Goal: Book appointment/travel/reservation

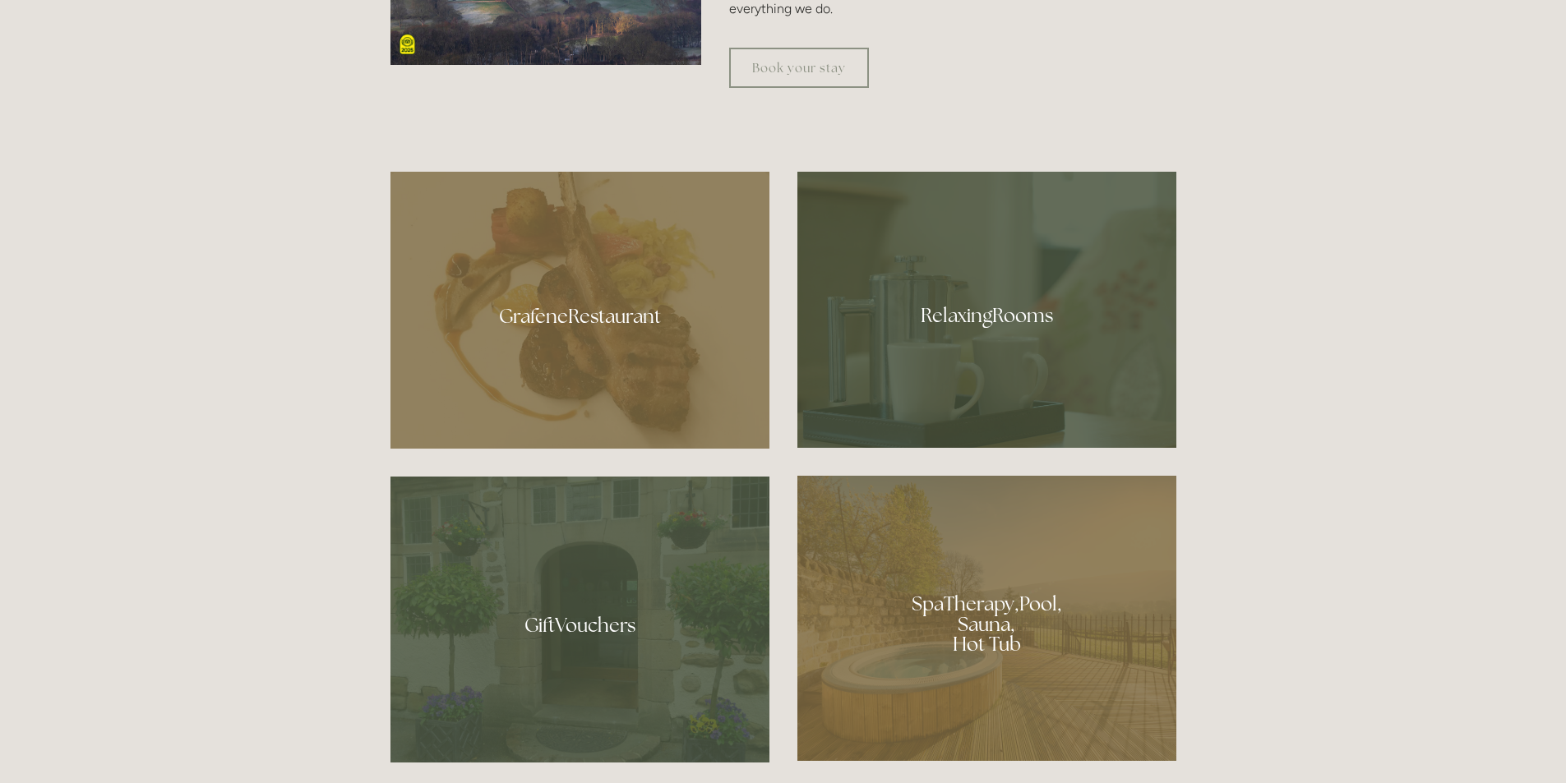
scroll to position [904, 0]
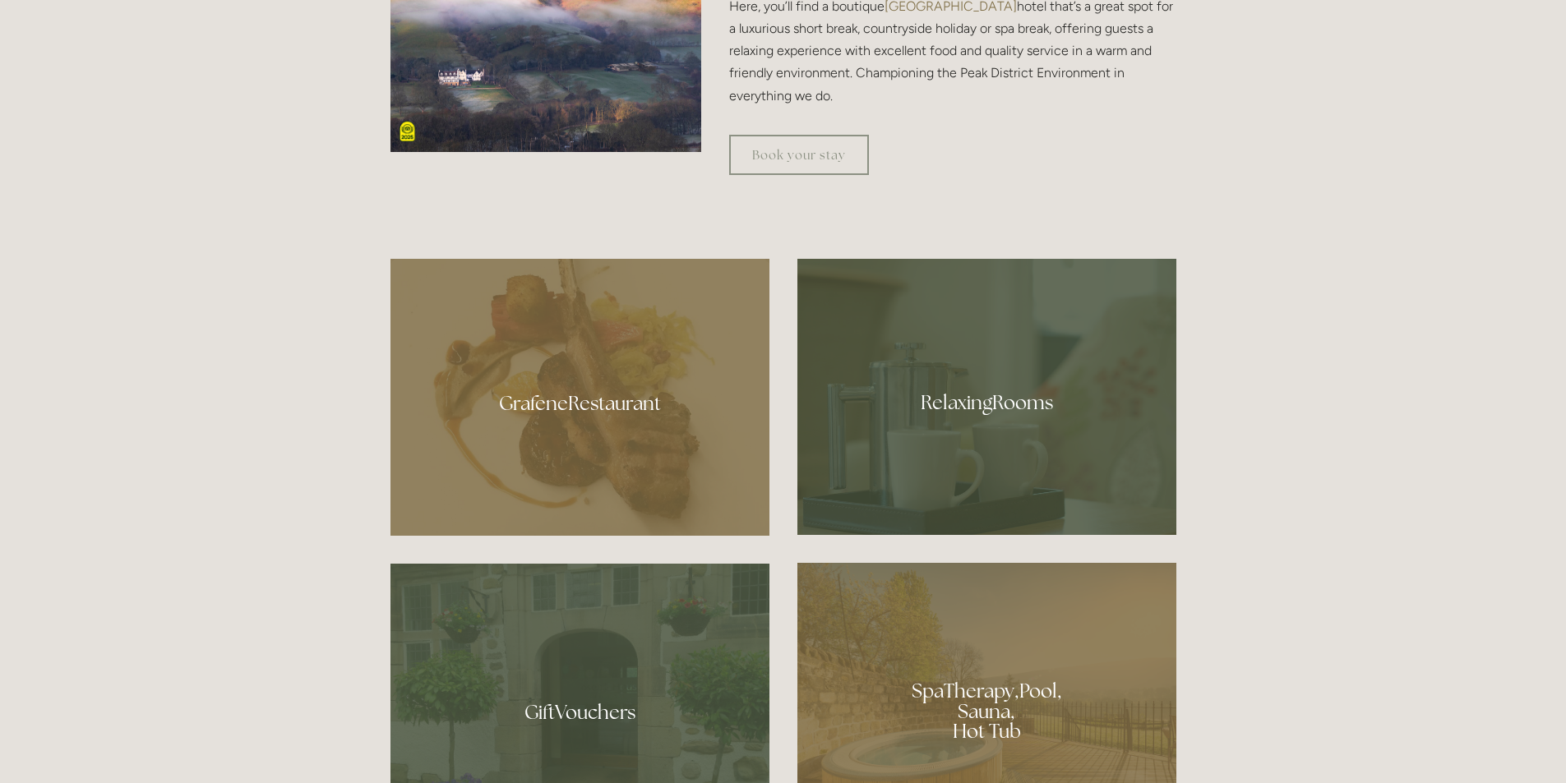
click at [972, 389] on div at bounding box center [986, 397] width 379 height 276
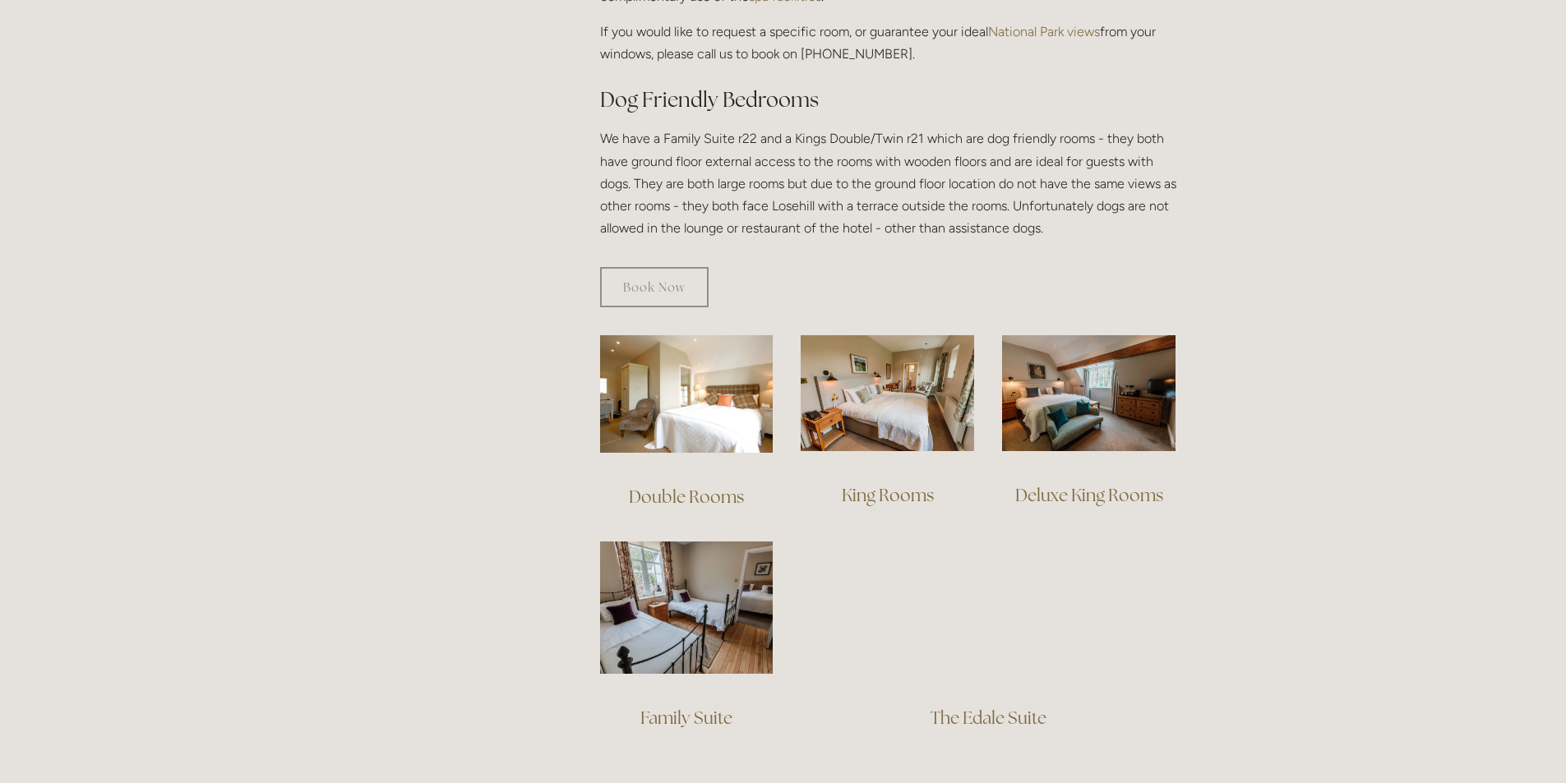
scroll to position [904, 0]
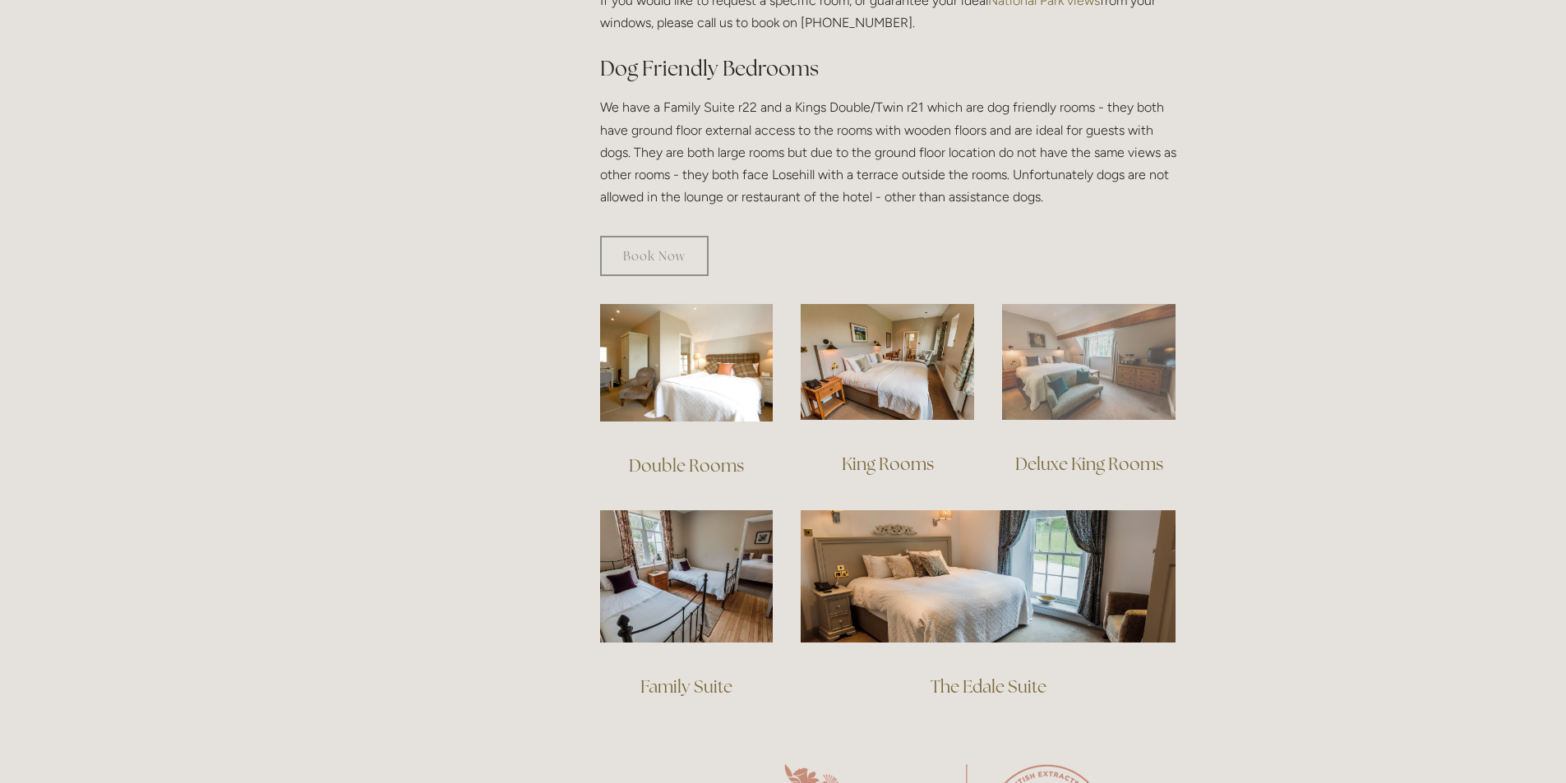
click at [1051, 353] on img at bounding box center [1088, 362] width 173 height 116
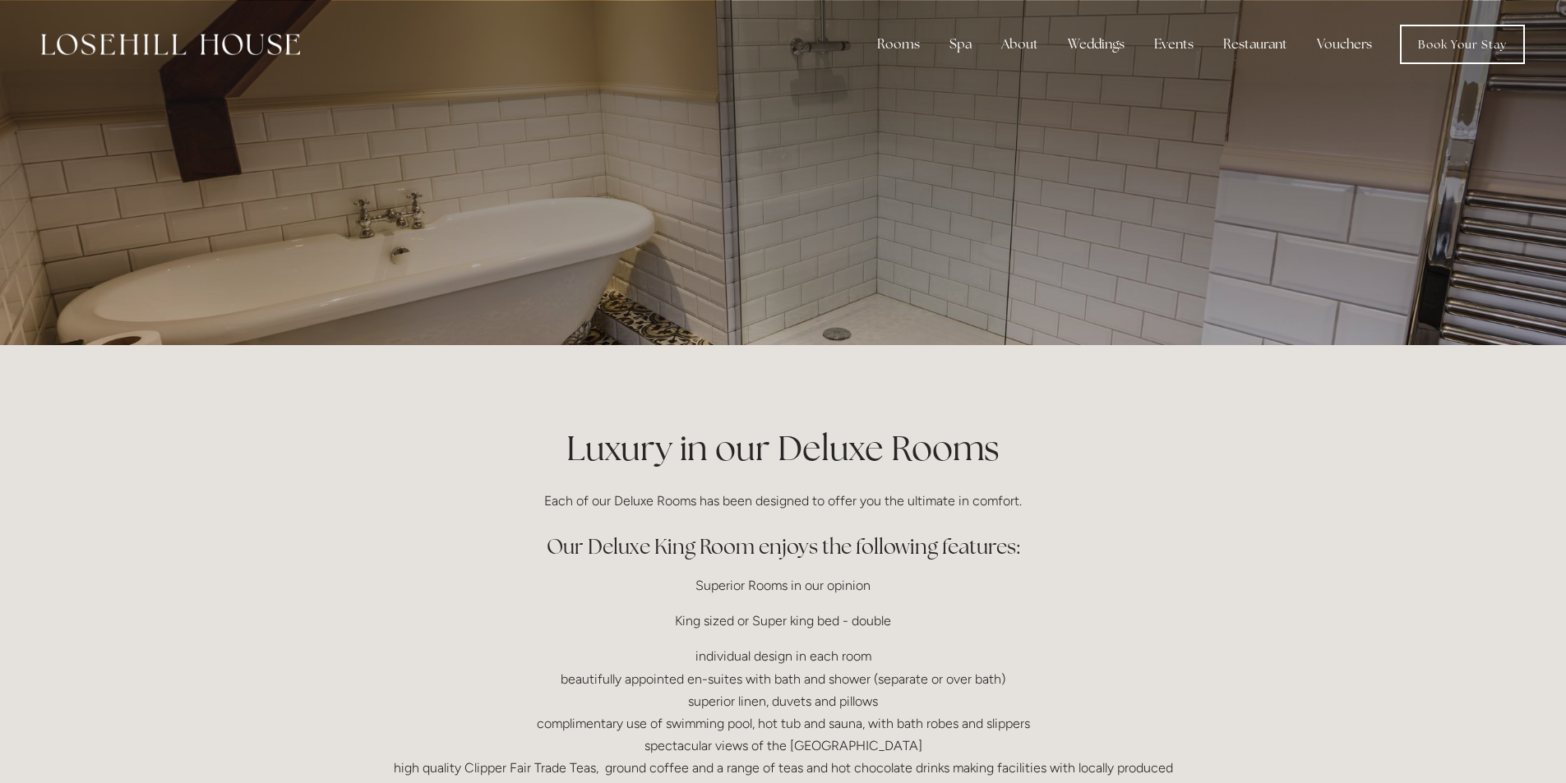
click at [857, 174] on p at bounding box center [783, 173] width 733 height 66
click at [673, 133] on div at bounding box center [783, 172] width 786 height 345
click at [911, 84] on link "Rooms" at bounding box center [910, 87] width 106 height 26
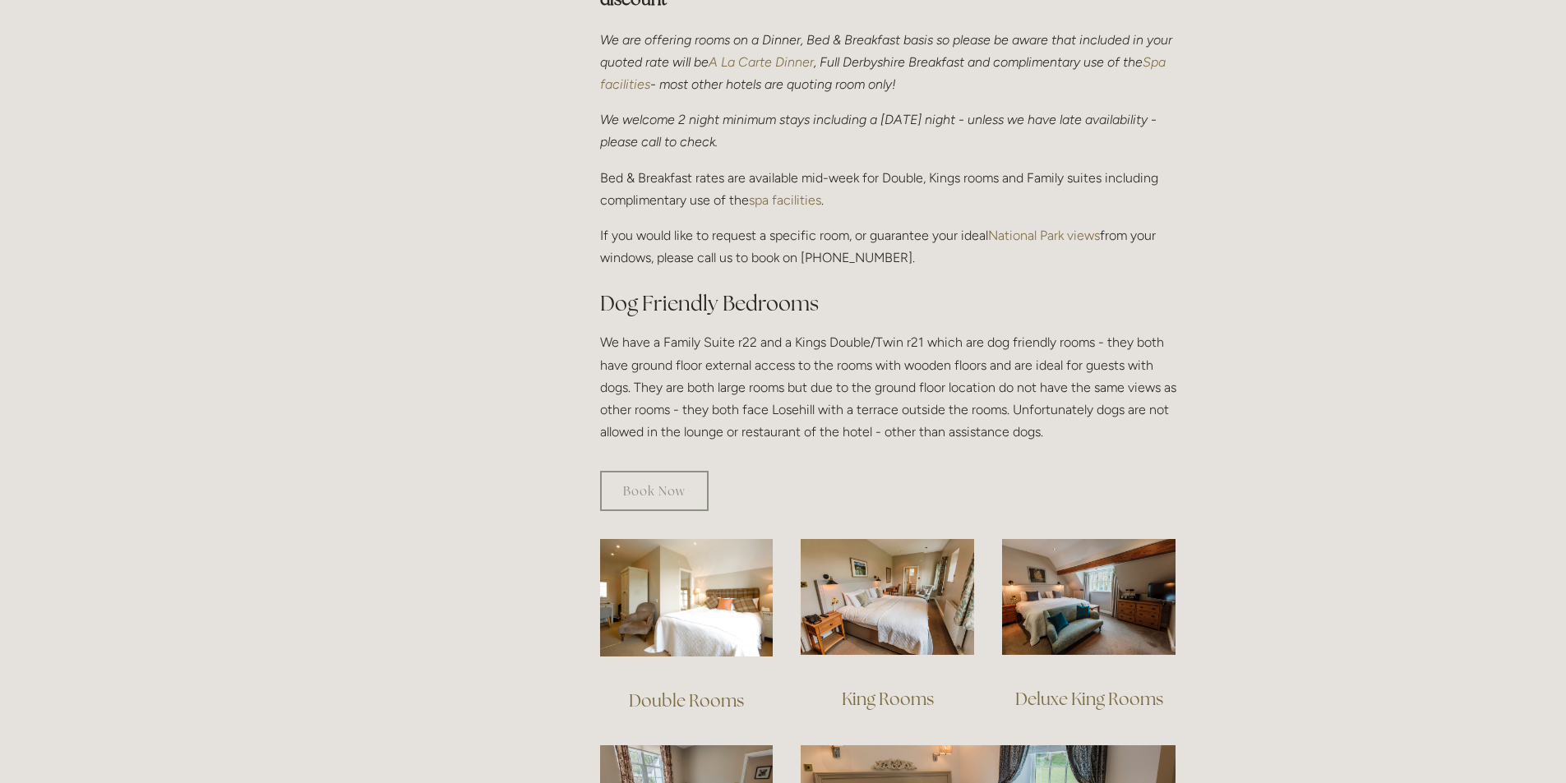
scroll to position [1069, 0]
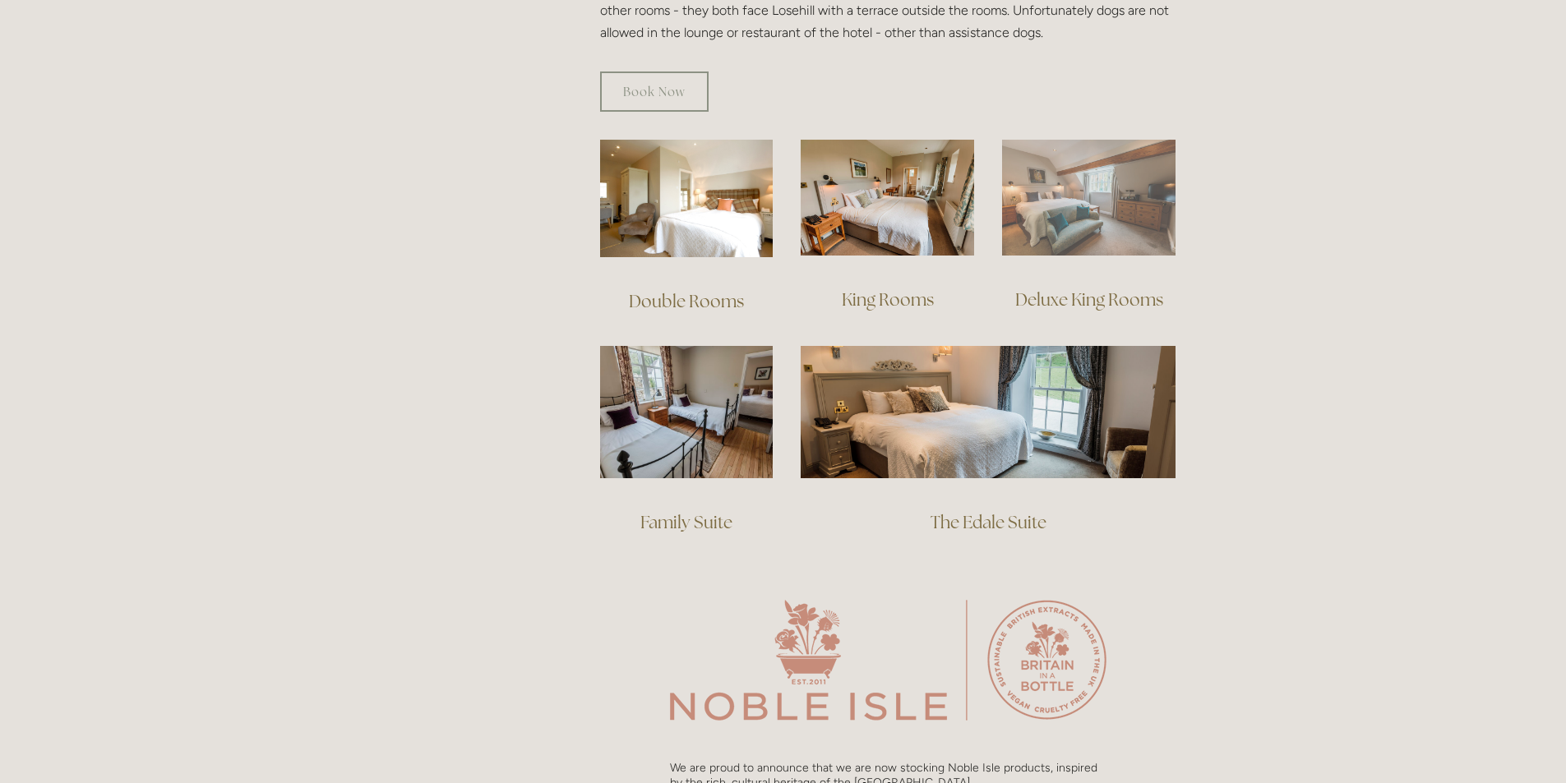
click at [1129, 215] on img at bounding box center [1088, 198] width 173 height 116
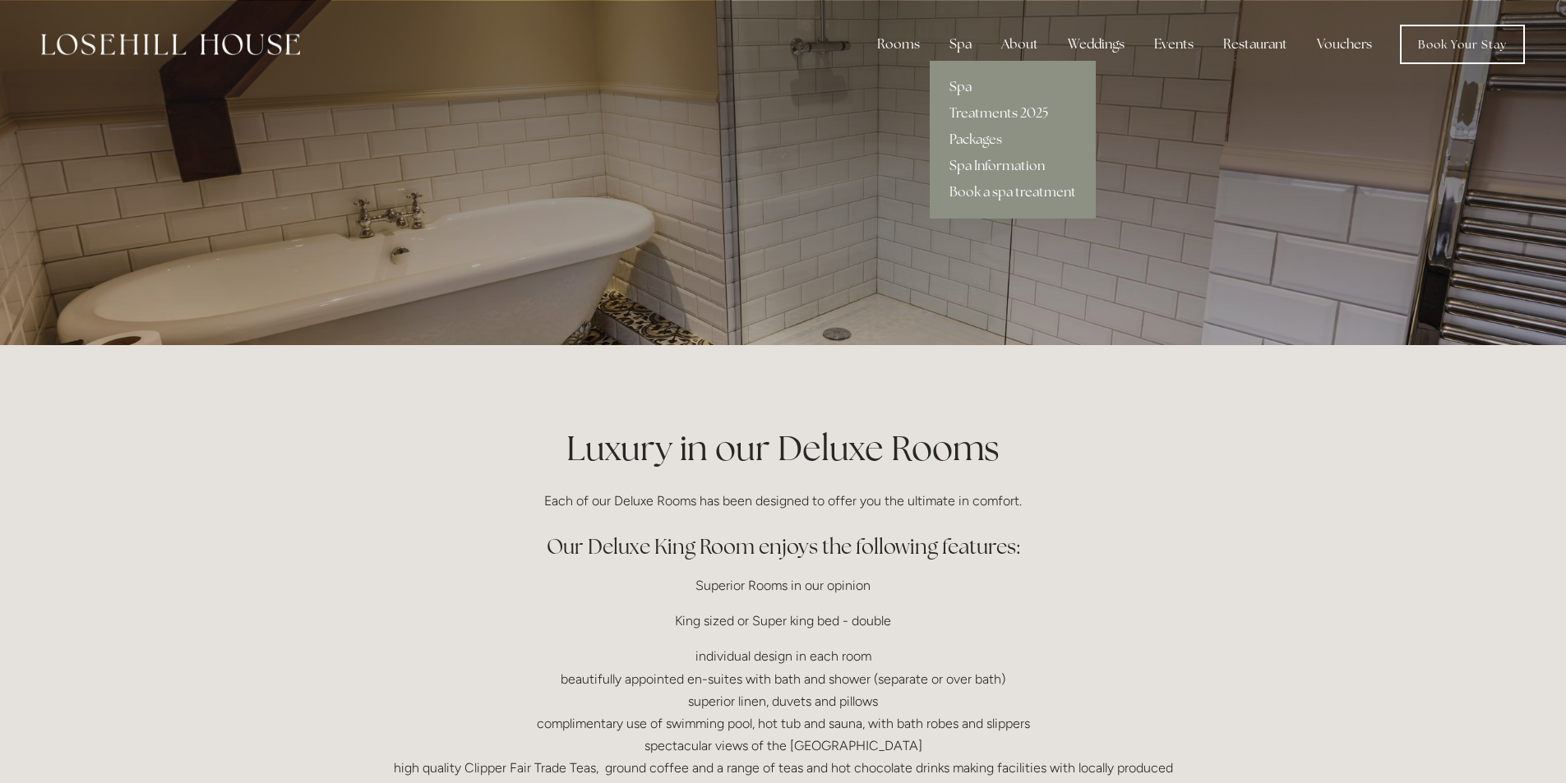
click at [966, 45] on div "Spa" at bounding box center [960, 44] width 48 height 33
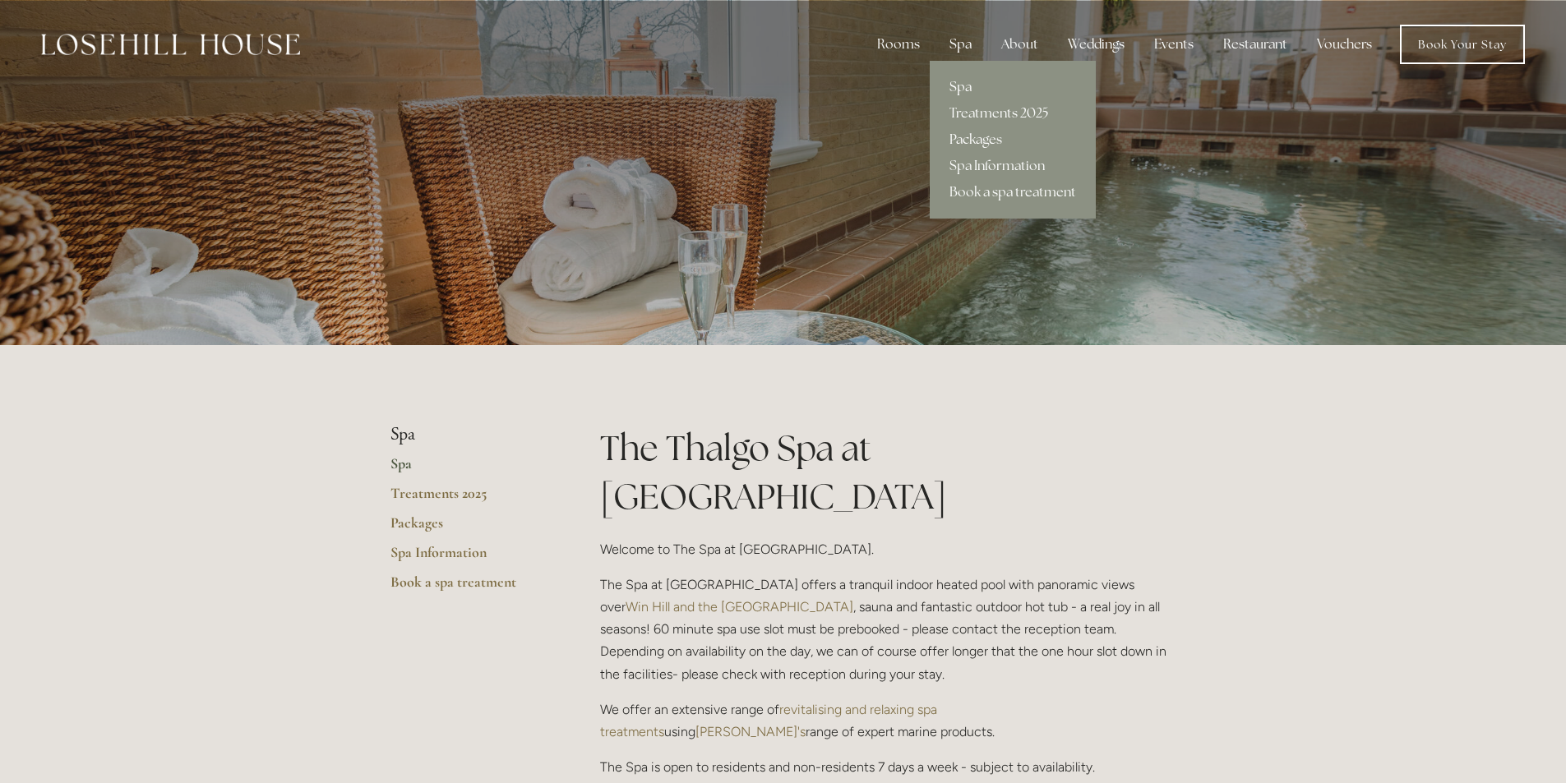
click at [967, 138] on link "Packages" at bounding box center [1013, 140] width 166 height 26
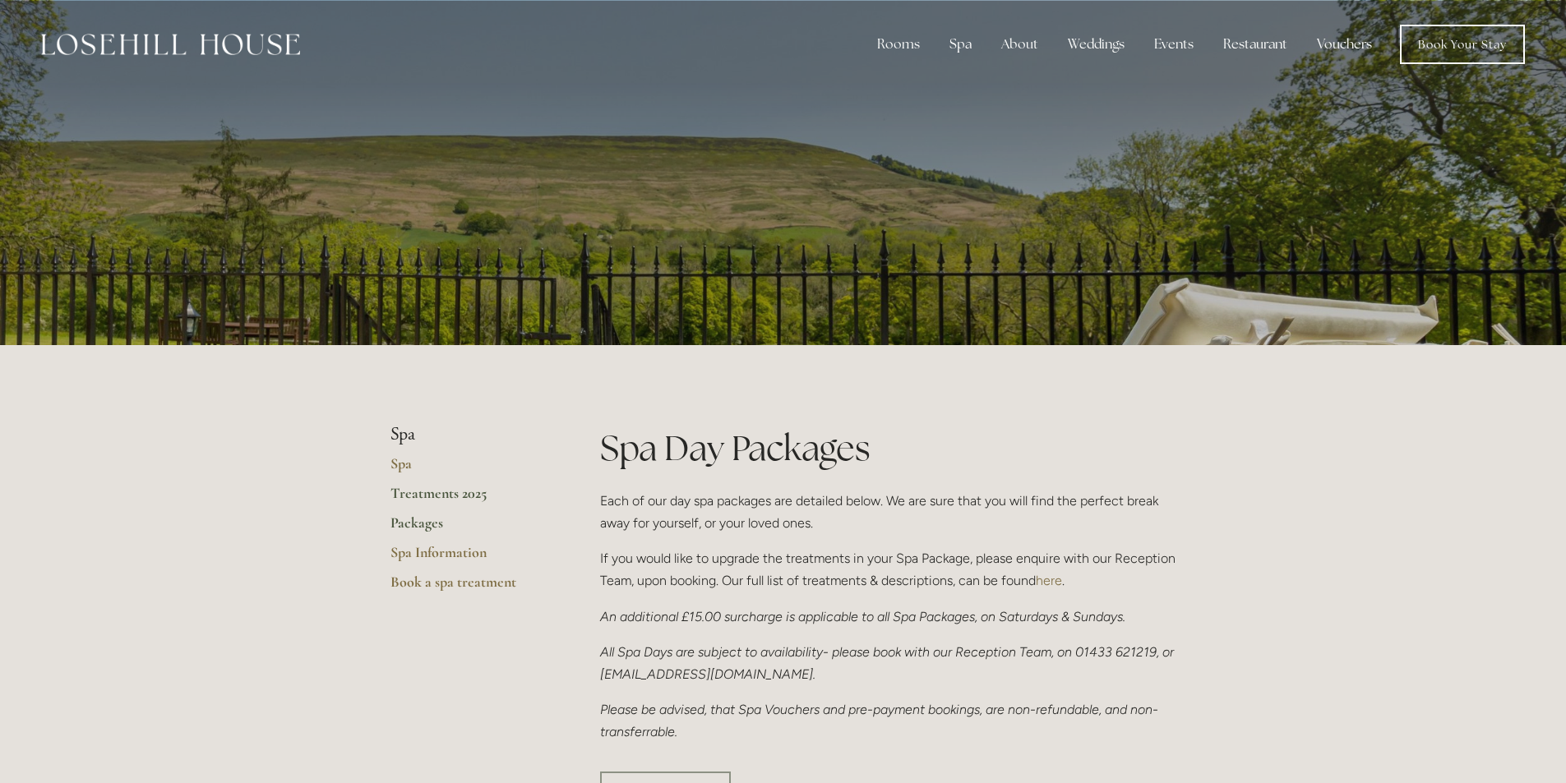
click at [469, 491] on link "Treatments 2025" at bounding box center [468, 499] width 157 height 30
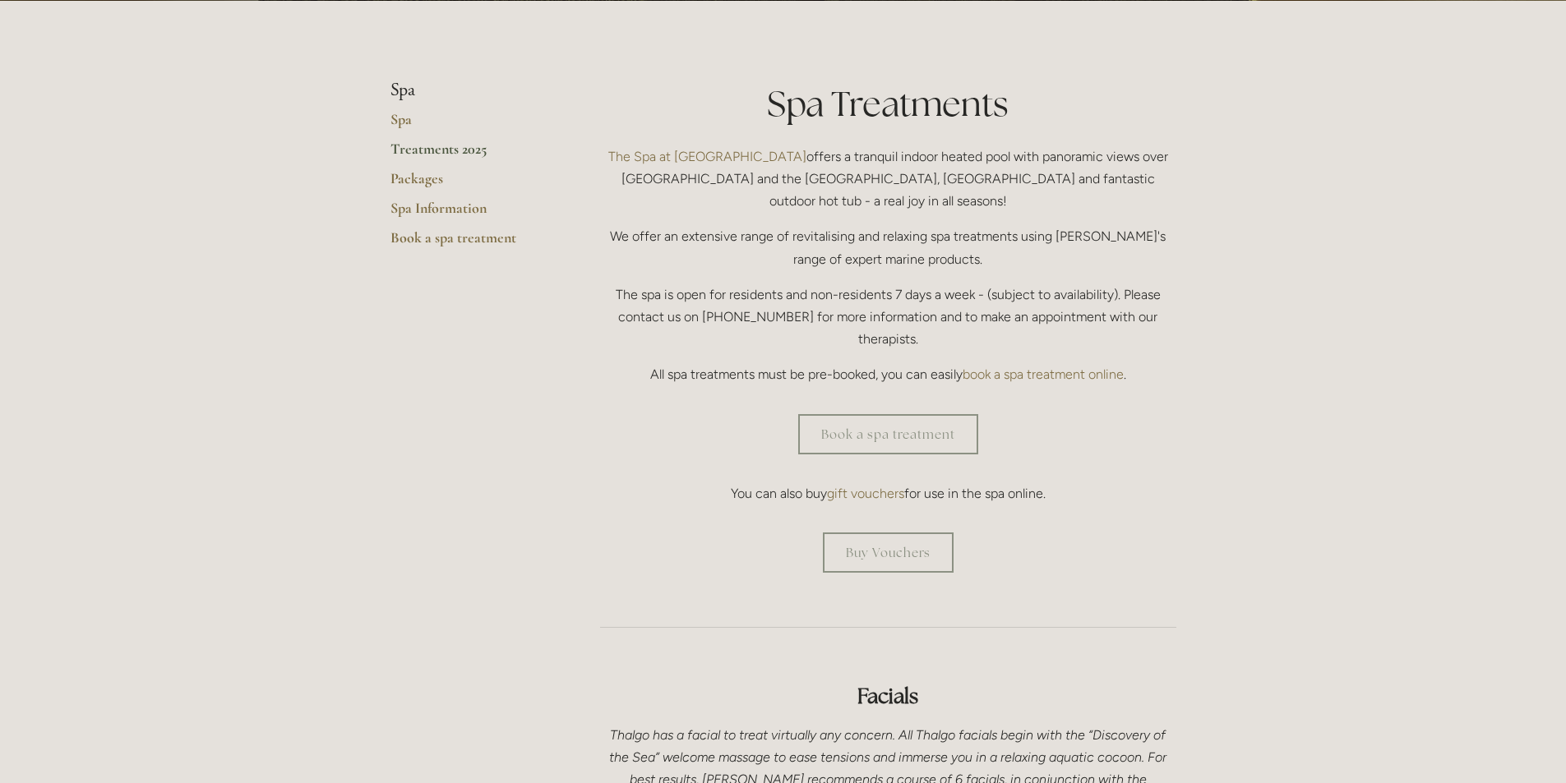
scroll to position [411, 0]
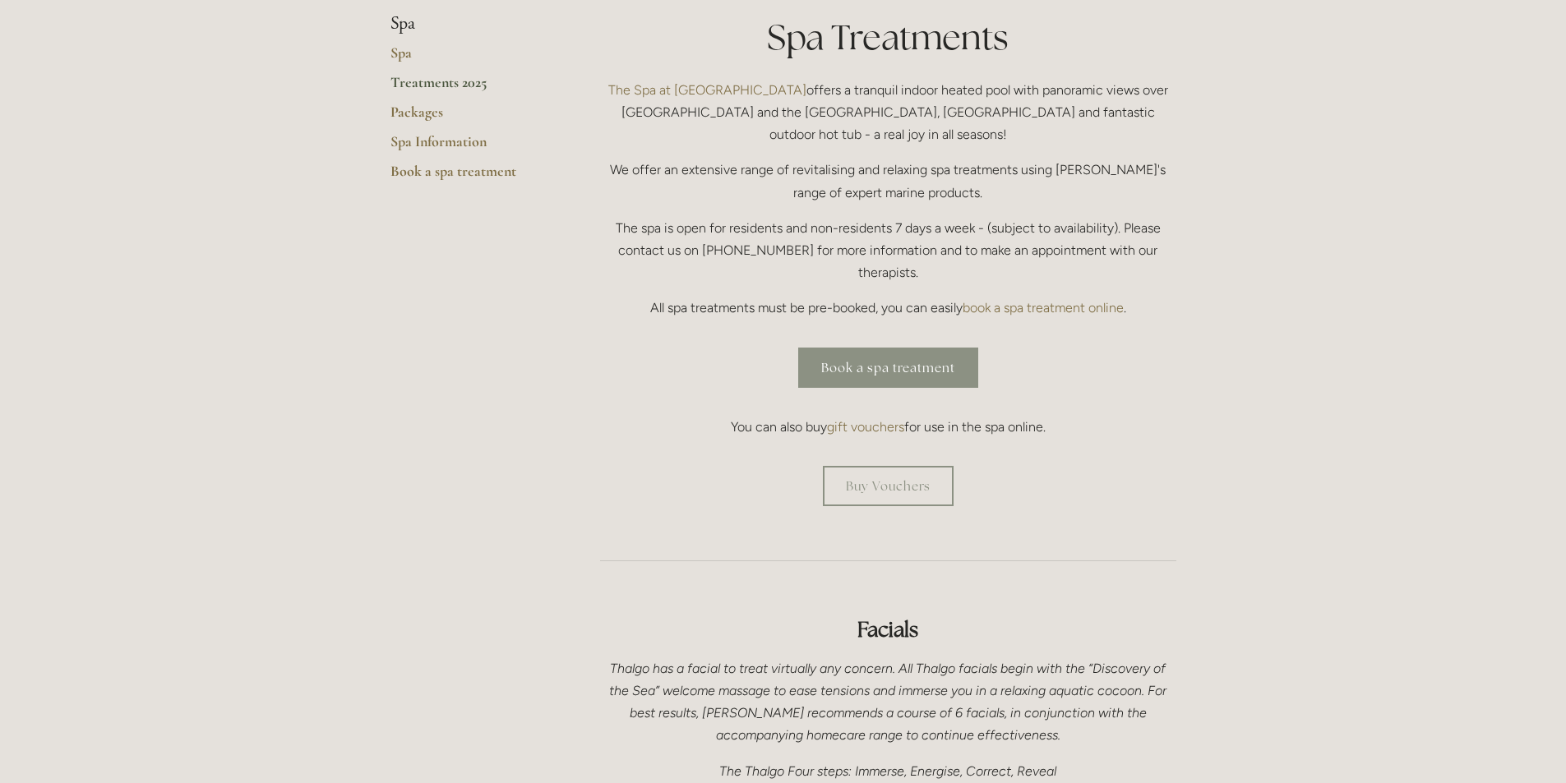
click at [889, 348] on link "Book a spa treatment" at bounding box center [888, 368] width 180 height 40
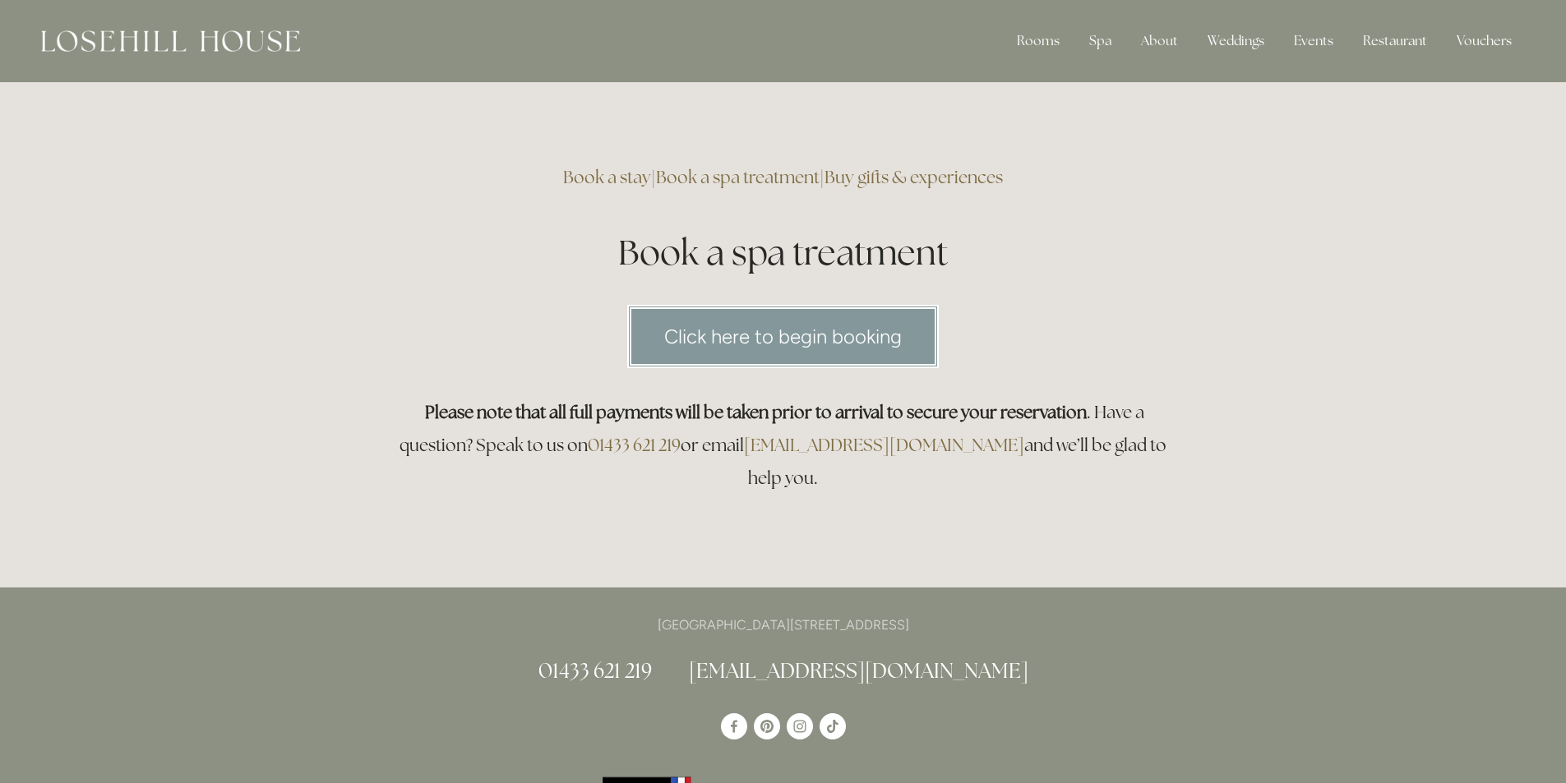
click at [880, 331] on link "Click here to begin booking" at bounding box center [783, 336] width 312 height 63
click at [1039, 42] on div "Rooms" at bounding box center [1038, 41] width 69 height 33
